Goal: Task Accomplishment & Management: Manage account settings

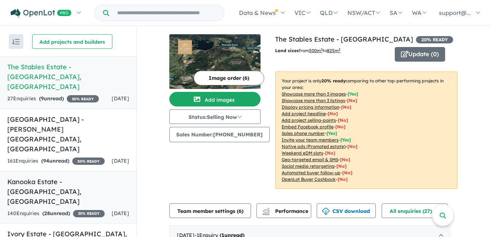
click at [97, 210] on div "140 Enquir ies ( 28 unread) 25 % READY" at bounding box center [55, 214] width 97 height 9
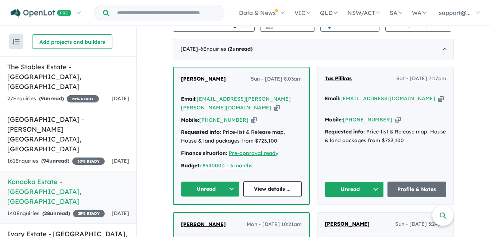
scroll to position [252, 0]
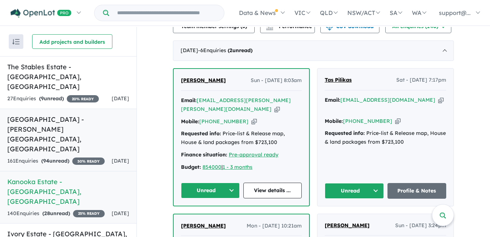
click at [55, 157] on div "161 Enquir ies ( 94 unread) 30 % READY" at bounding box center [55, 161] width 97 height 9
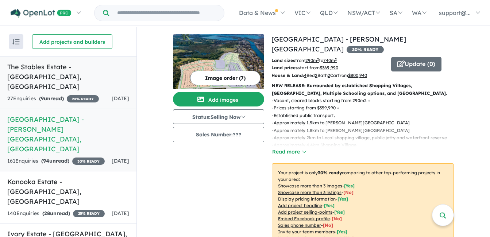
click at [60, 99] on div "27 Enquir ies ( 9 unread) 20 % READY" at bounding box center [53, 99] width 92 height 9
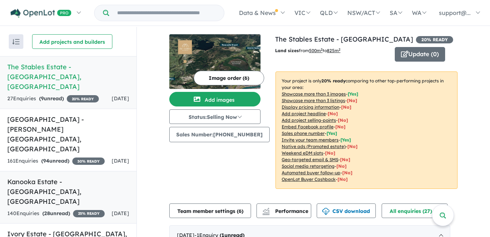
click at [68, 210] on strong "( 28 unread)" at bounding box center [56, 213] width 28 height 7
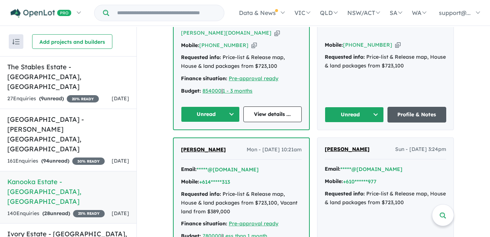
scroll to position [256, 0]
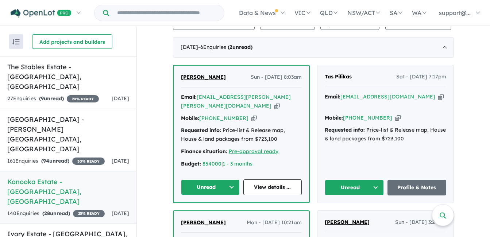
click at [396, 100] on div "Email: [EMAIL_ADDRESS][DOMAIN_NAME] Copied!" at bounding box center [386, 102] width 122 height 18
click at [438, 97] on icon "button" at bounding box center [440, 97] width 5 height 8
click at [387, 114] on div "Mobile: [PHONE_NUMBER] Copied!" at bounding box center [386, 118] width 122 height 9
click at [395, 114] on icon "button" at bounding box center [397, 118] width 5 height 8
